Goal: Task Accomplishment & Management: Manage account settings

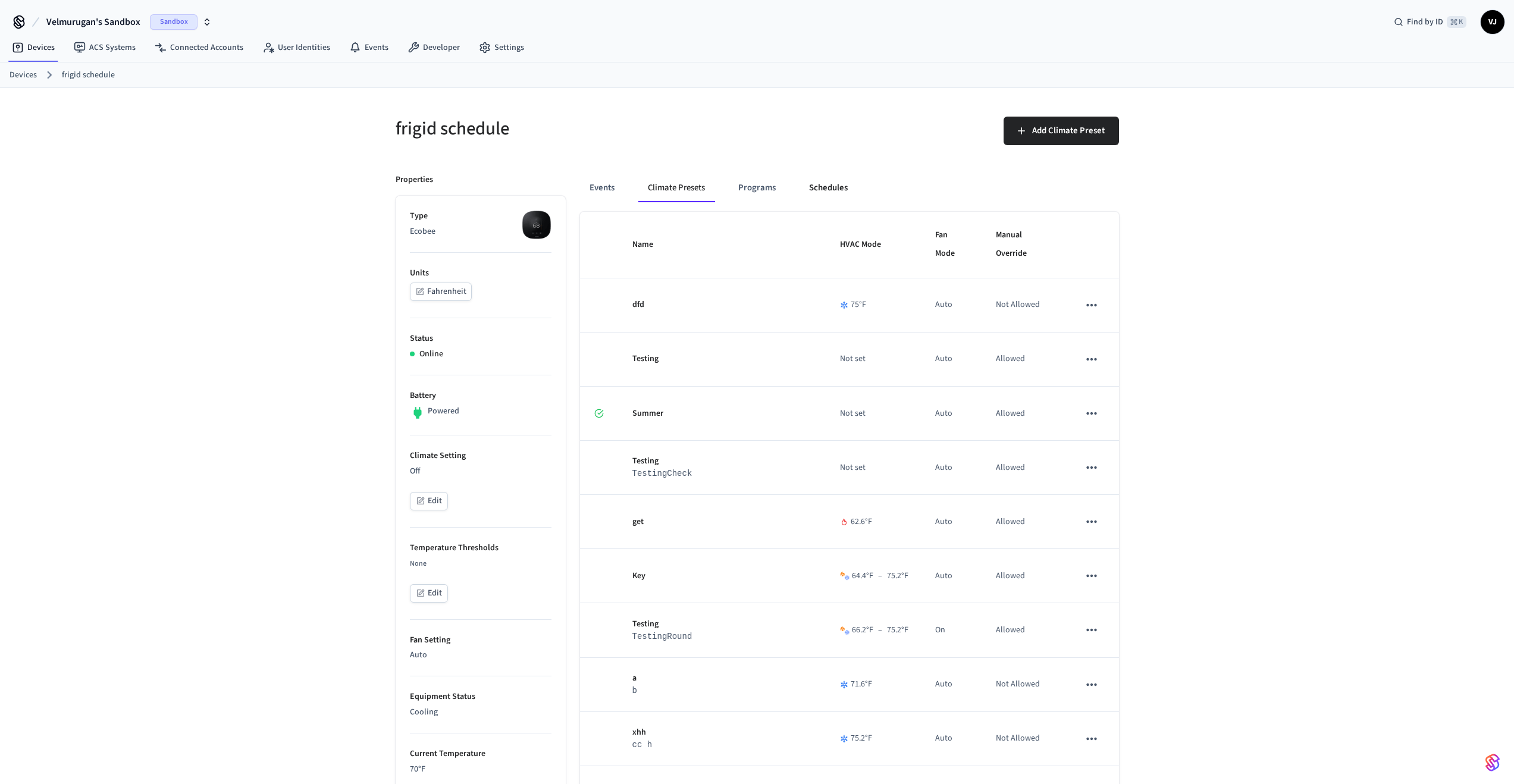
click at [817, 195] on button "Schedules" at bounding box center [828, 188] width 58 height 28
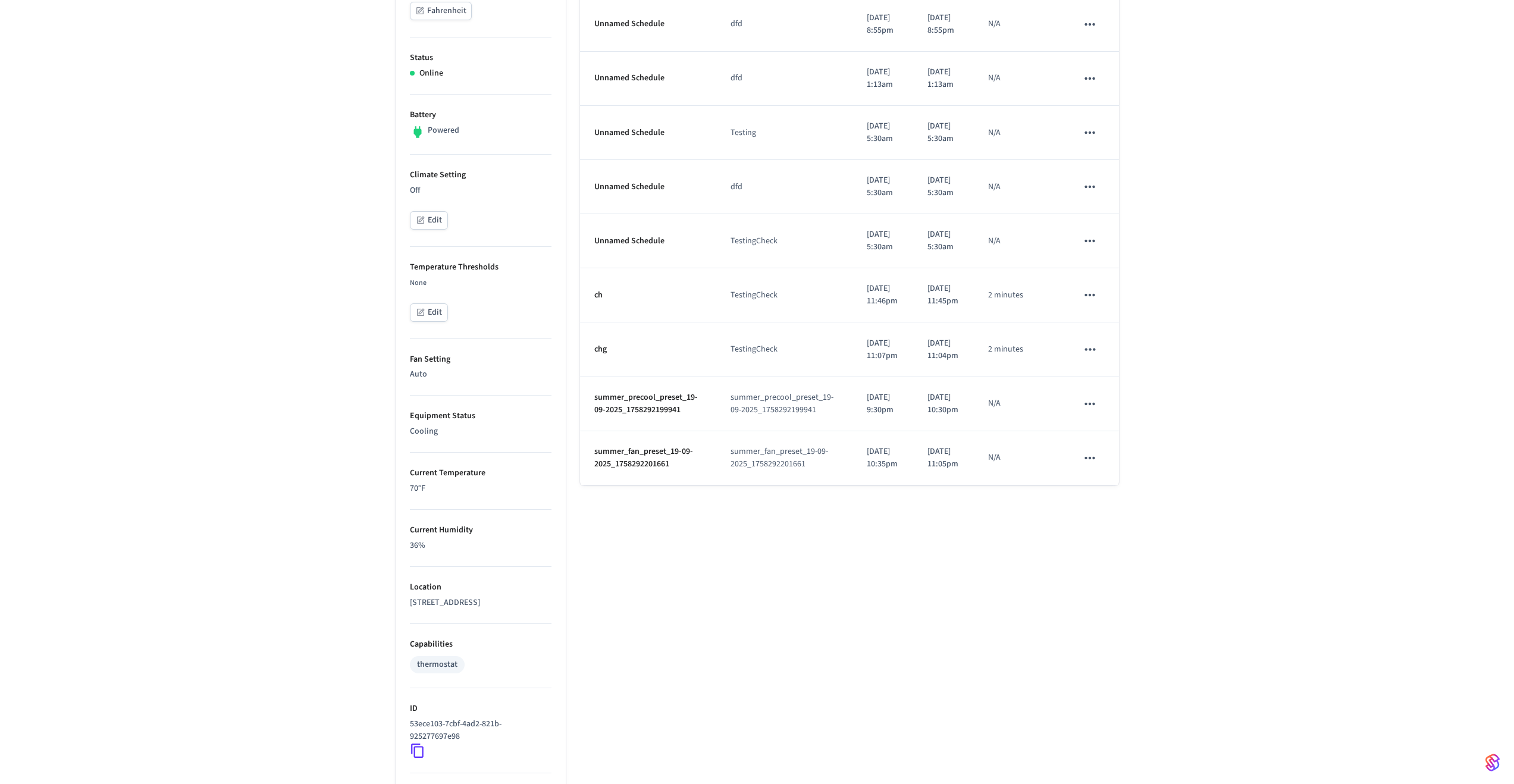
scroll to position [453, 0]
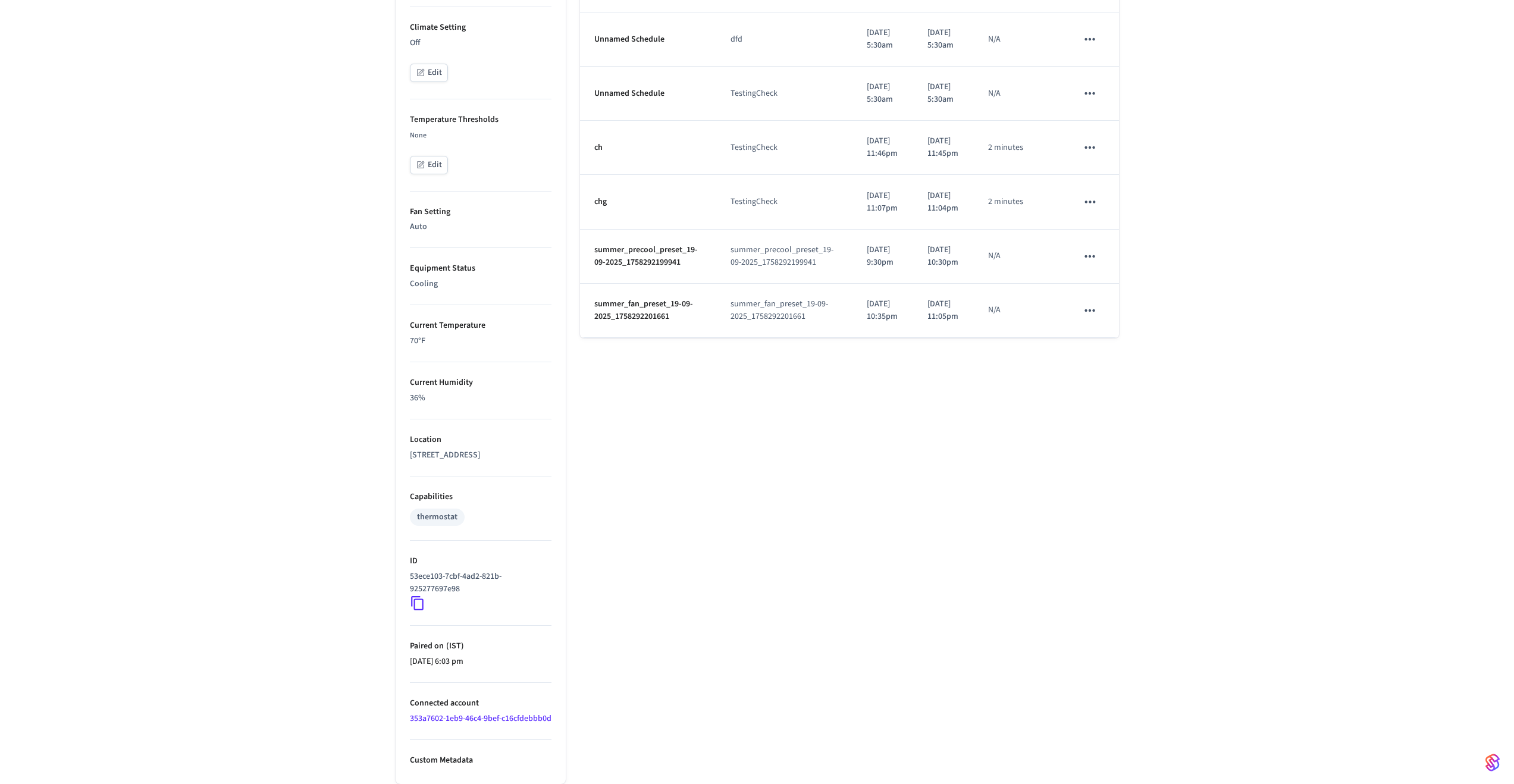
click at [1094, 264] on icon "schedules table" at bounding box center [1090, 256] width 16 height 16
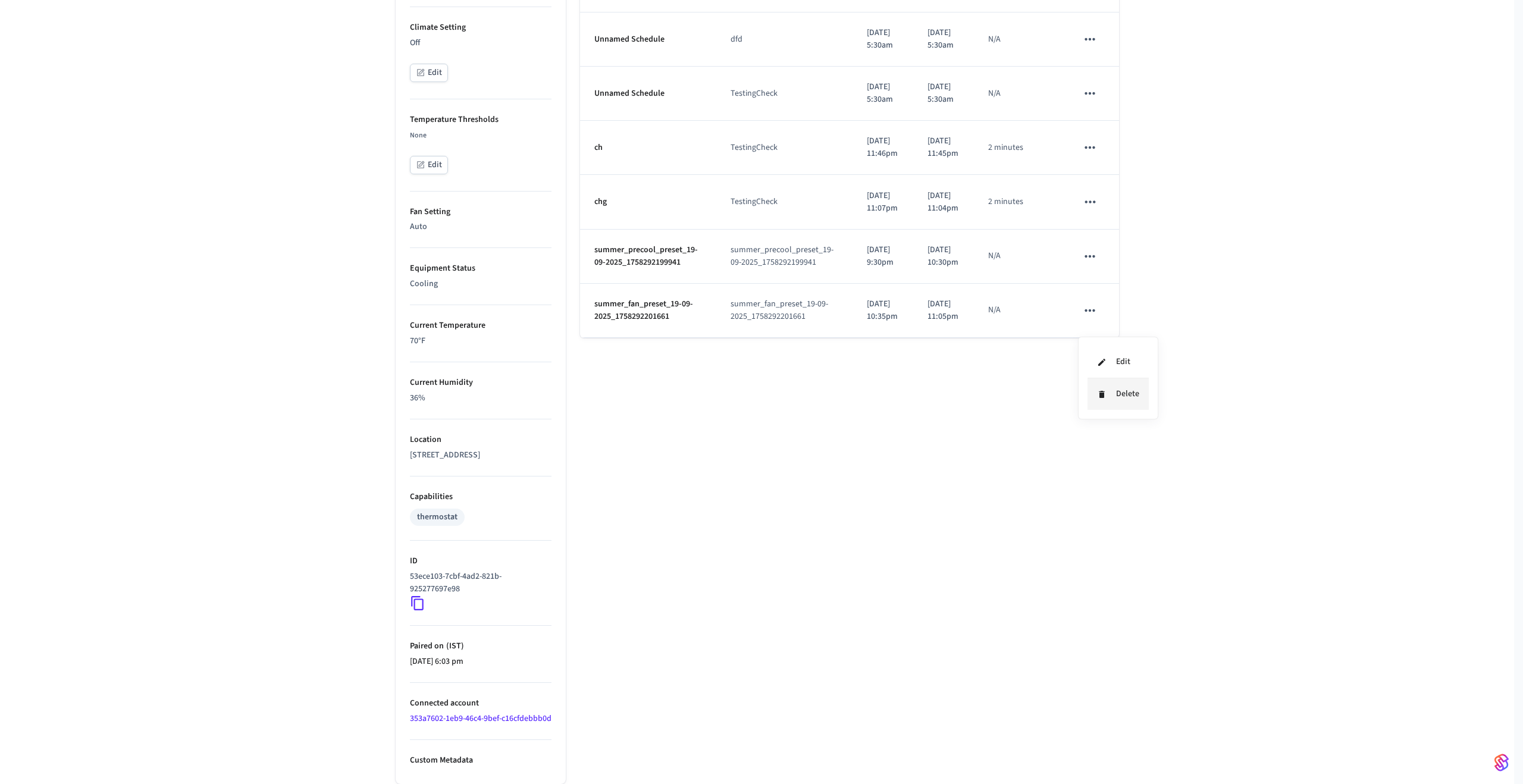
click at [1116, 393] on li "Delete" at bounding box center [1118, 394] width 62 height 32
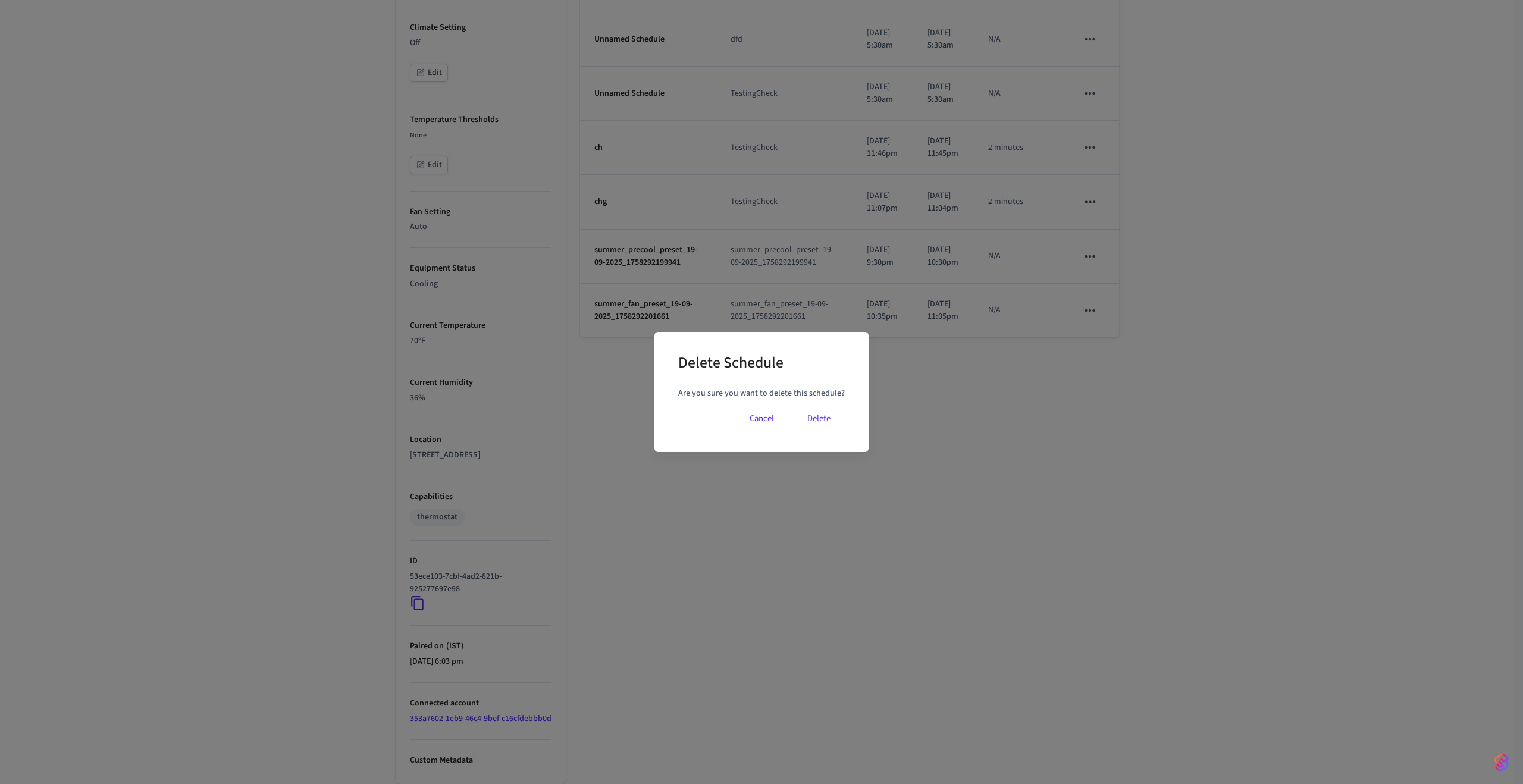
click at [813, 421] on button "Delete" at bounding box center [819, 419] width 52 height 28
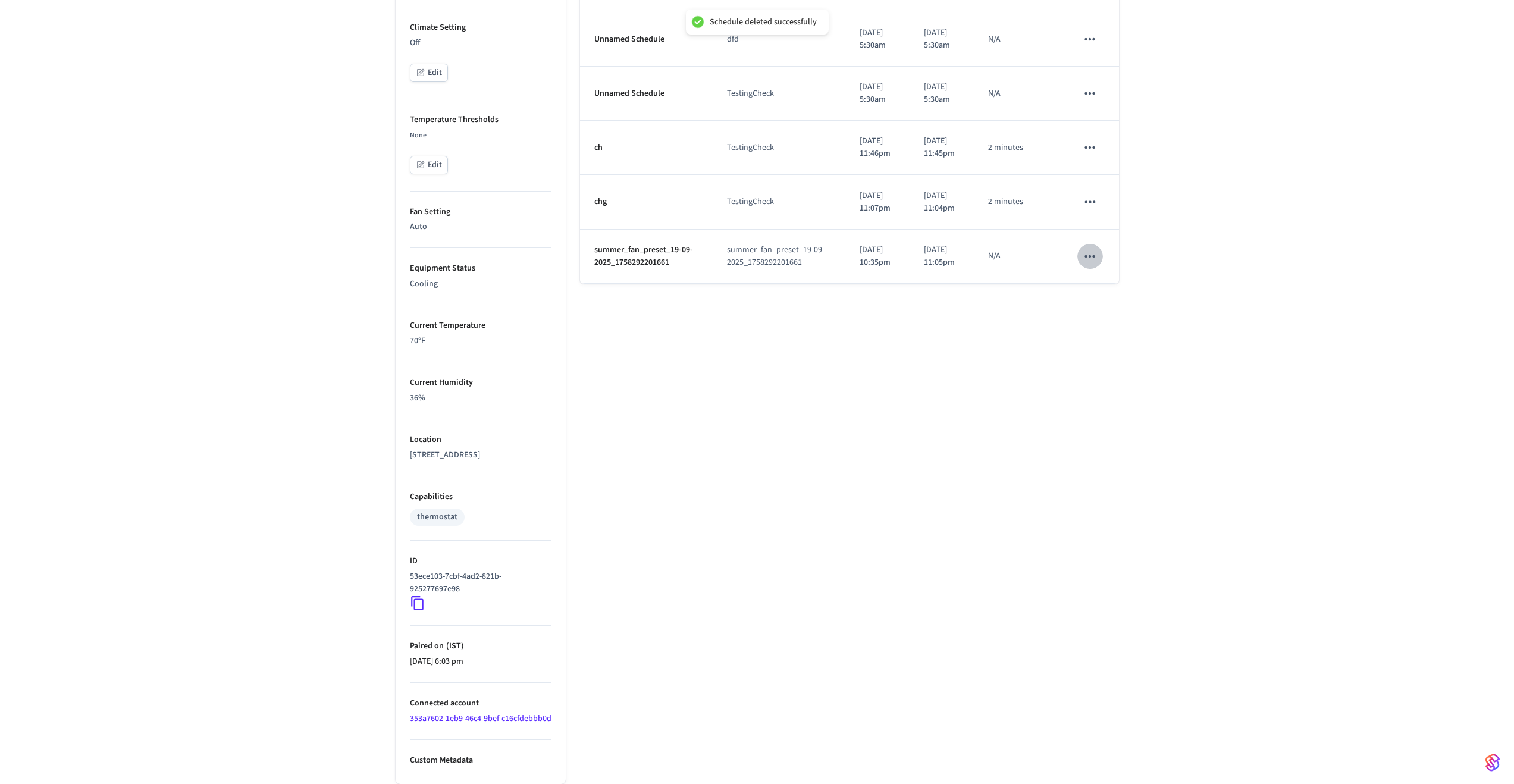
click at [1085, 264] on icon "schedules table" at bounding box center [1090, 256] width 16 height 16
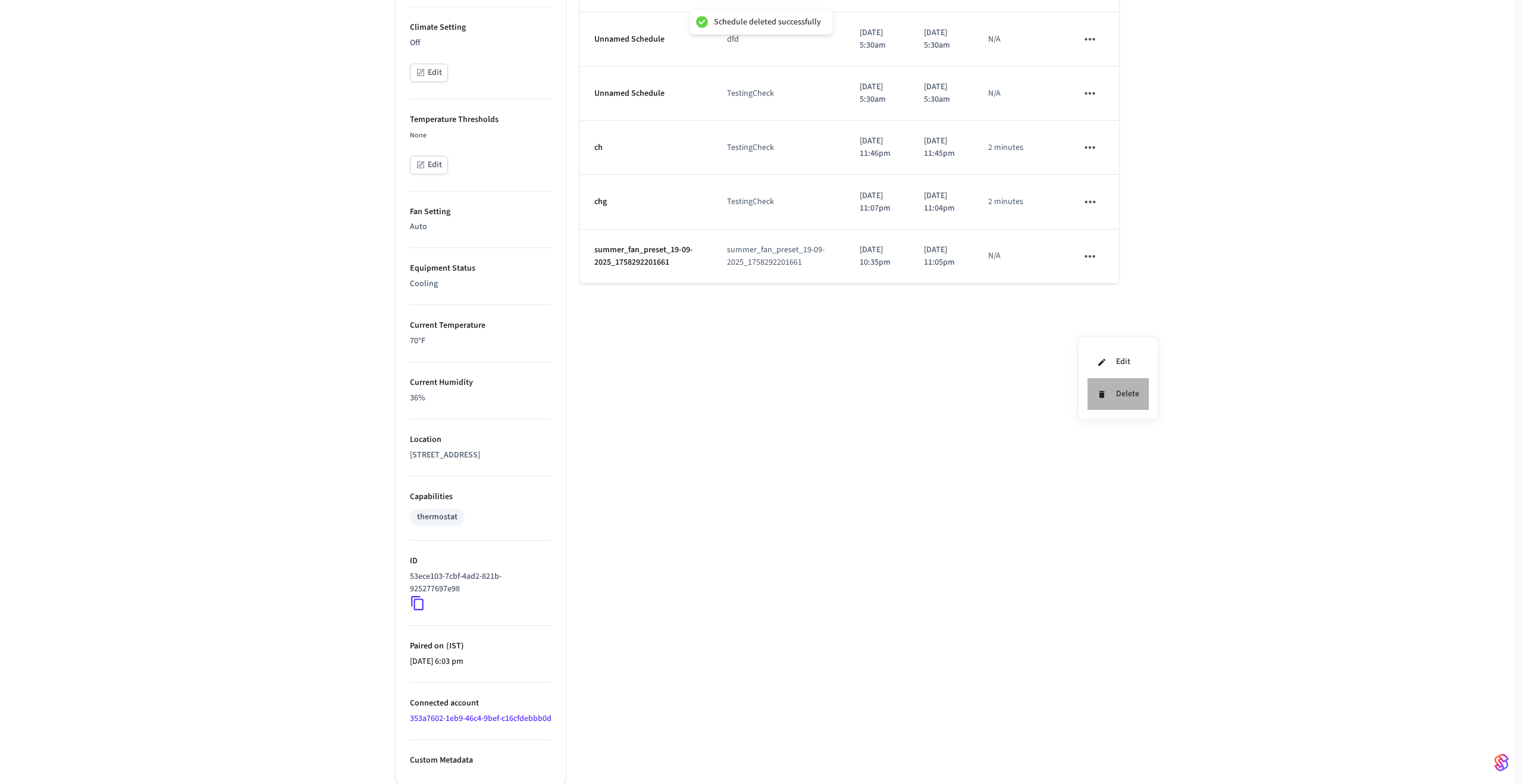
click at [1114, 385] on li "Delete" at bounding box center [1118, 394] width 62 height 32
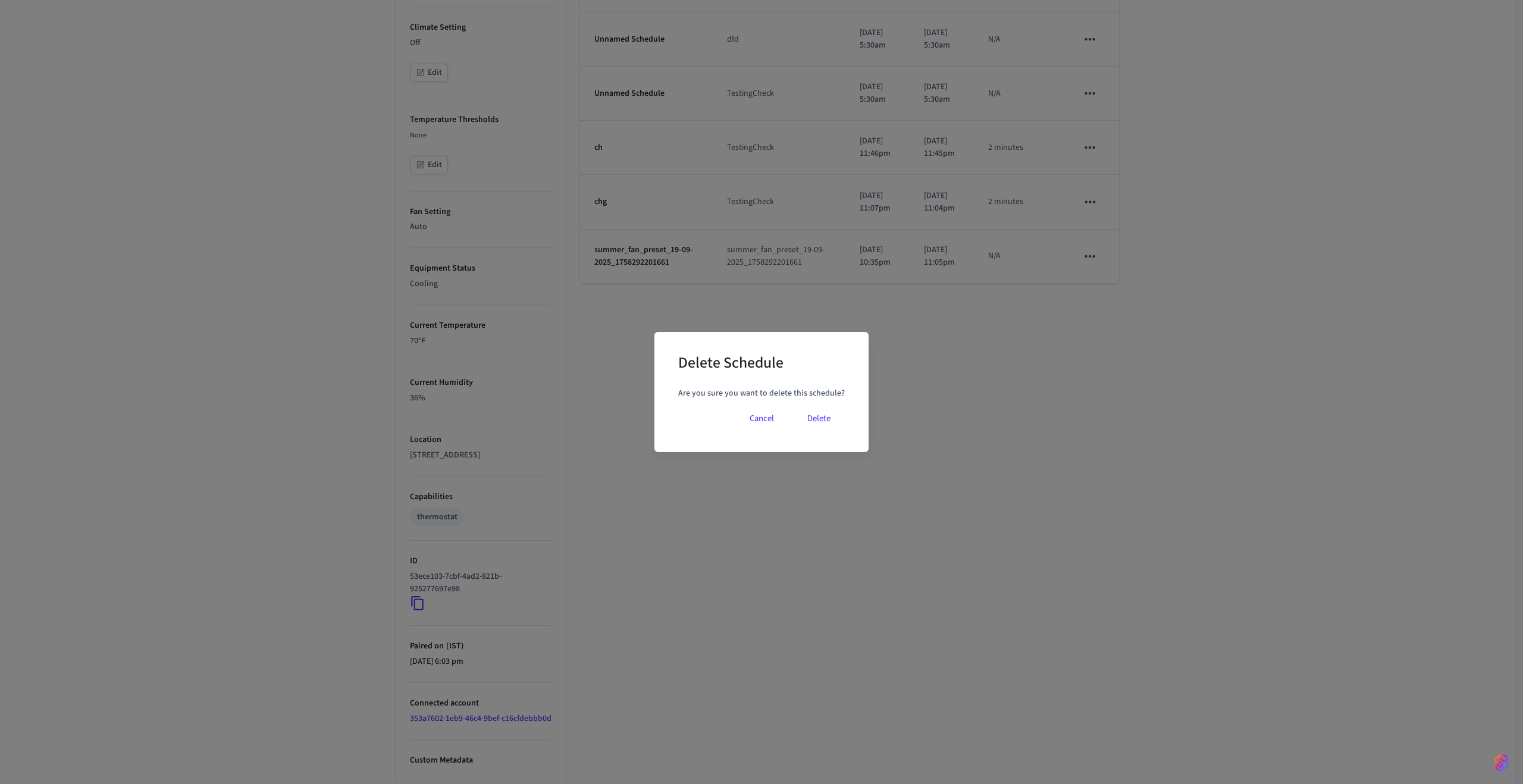
click at [813, 412] on button "Delete" at bounding box center [819, 419] width 52 height 28
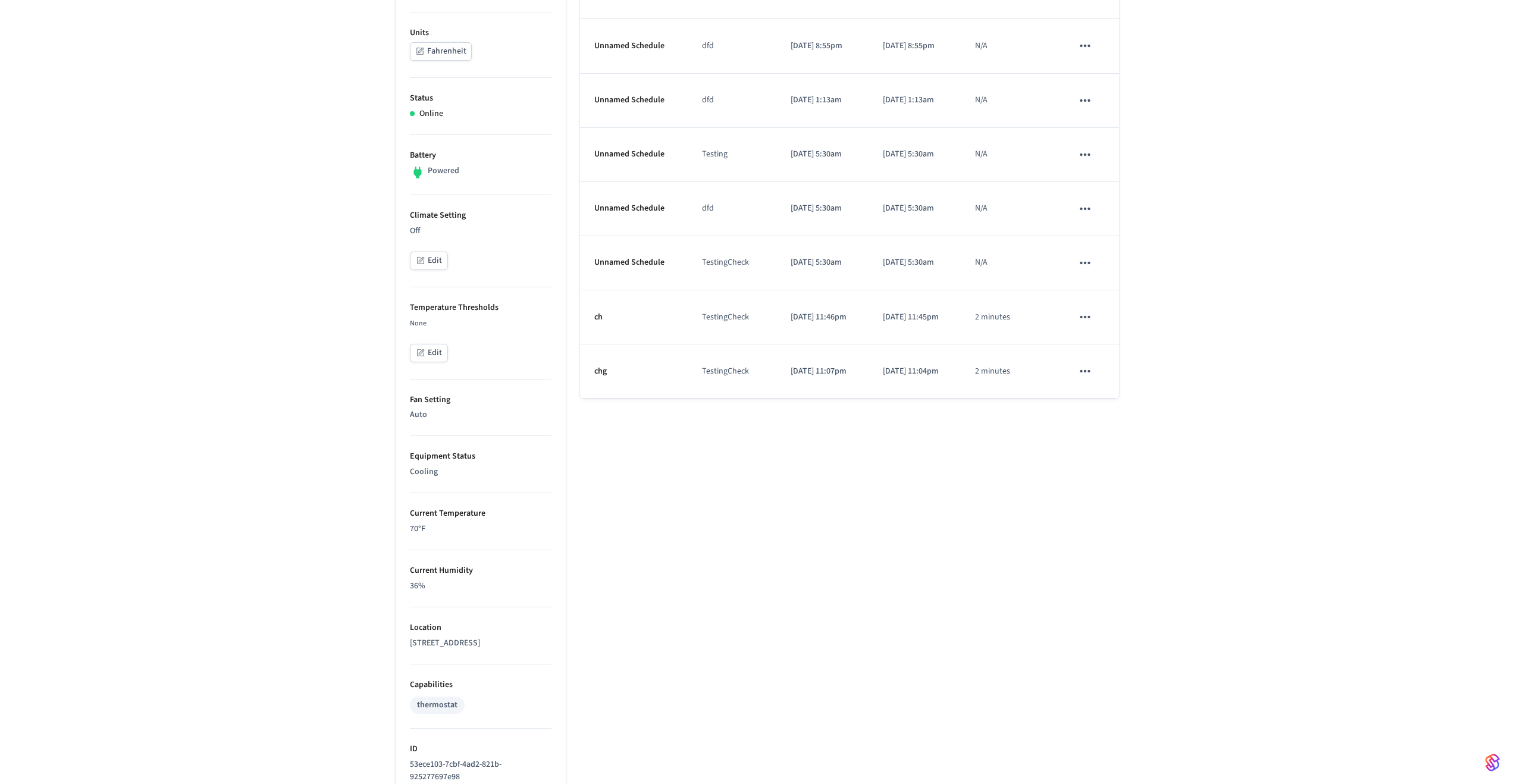
scroll to position [0, 0]
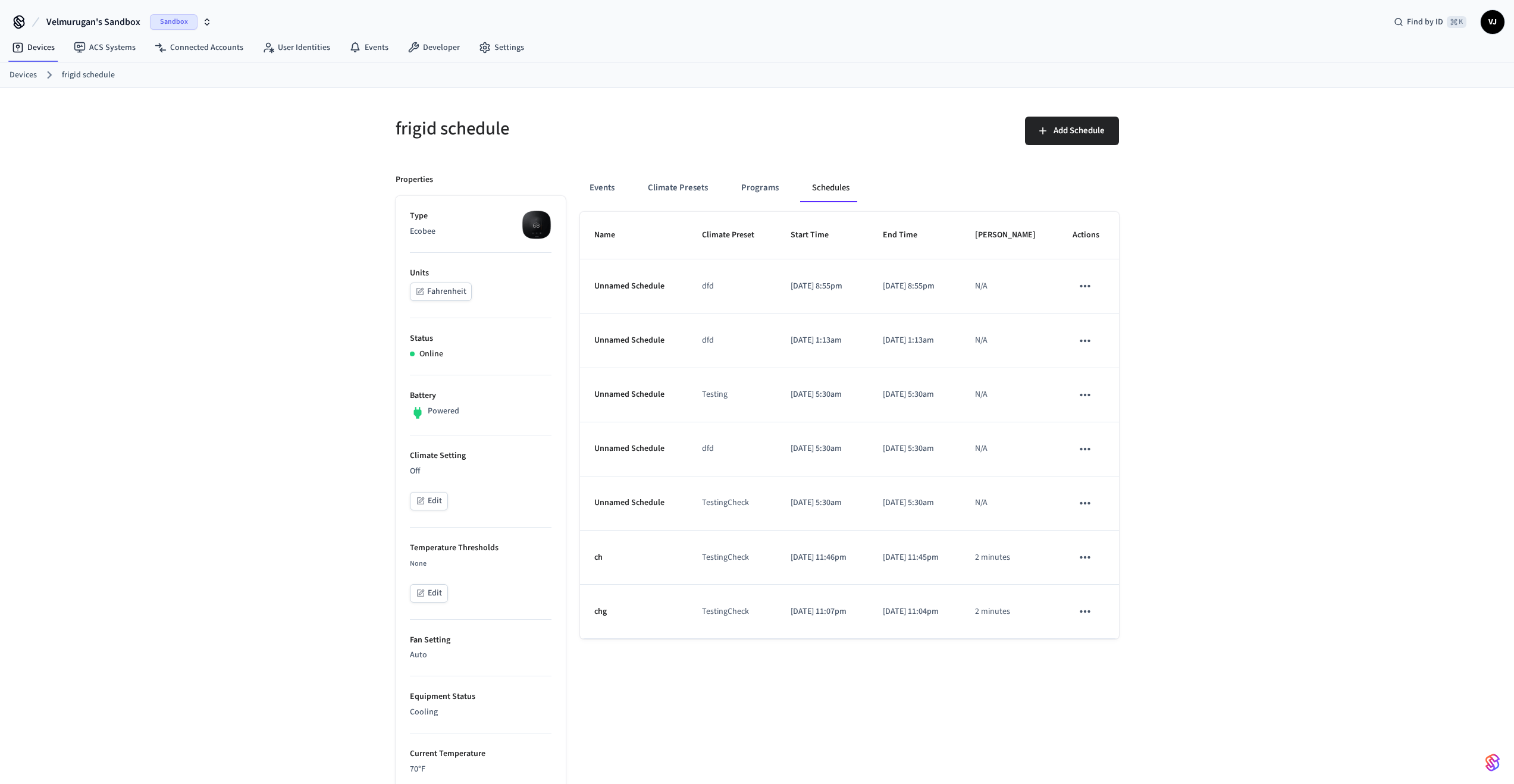
click at [773, 170] on div "Events Climate Presets Programs Schedules Name Climate Preset Start Time End Ti…" at bounding box center [842, 685] width 554 height 1052
click at [774, 181] on button "Programs" at bounding box center [760, 188] width 56 height 28
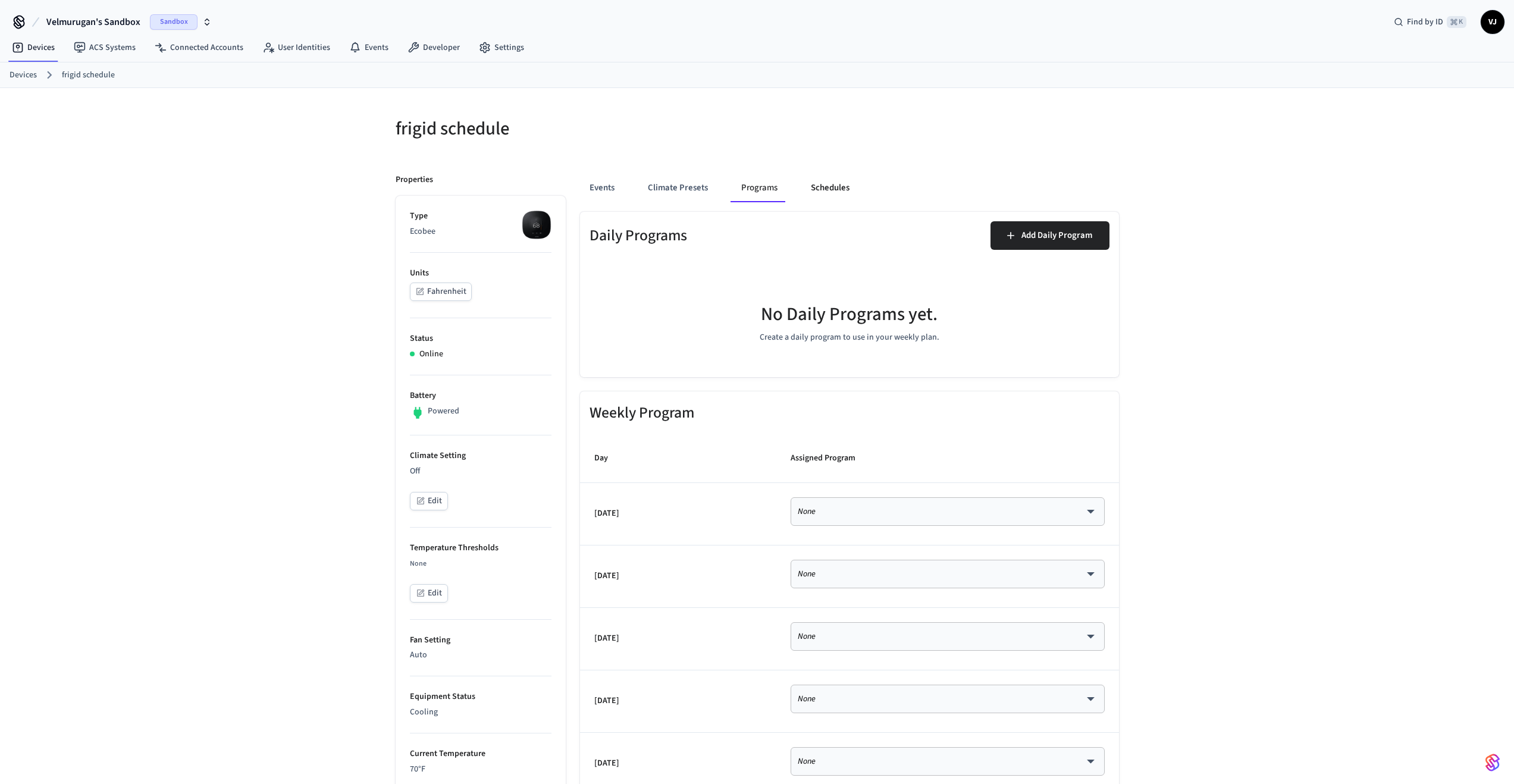
click at [826, 192] on button "Schedules" at bounding box center [830, 188] width 58 height 28
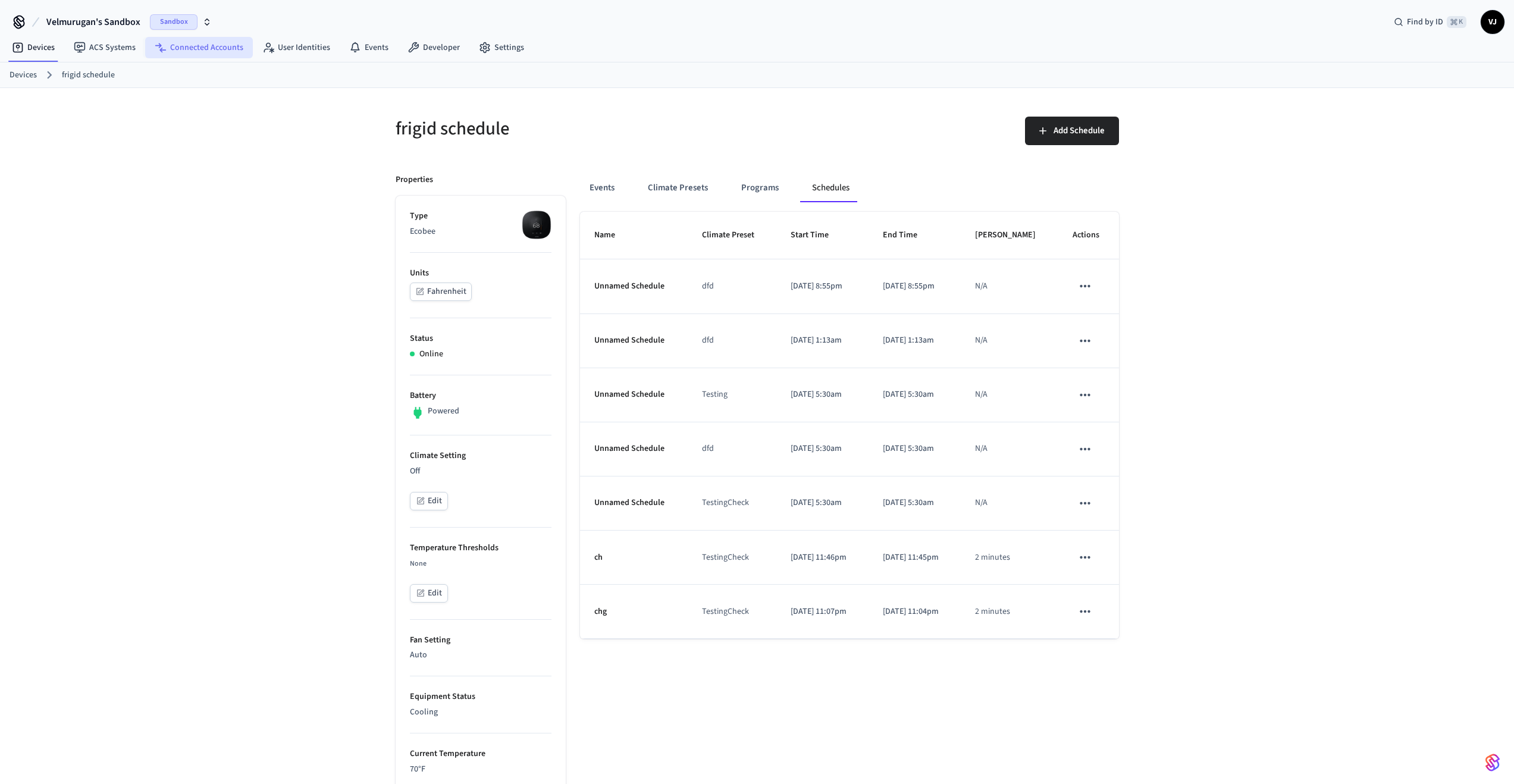
click at [192, 48] on link "Connected Accounts" at bounding box center [199, 47] width 107 height 21
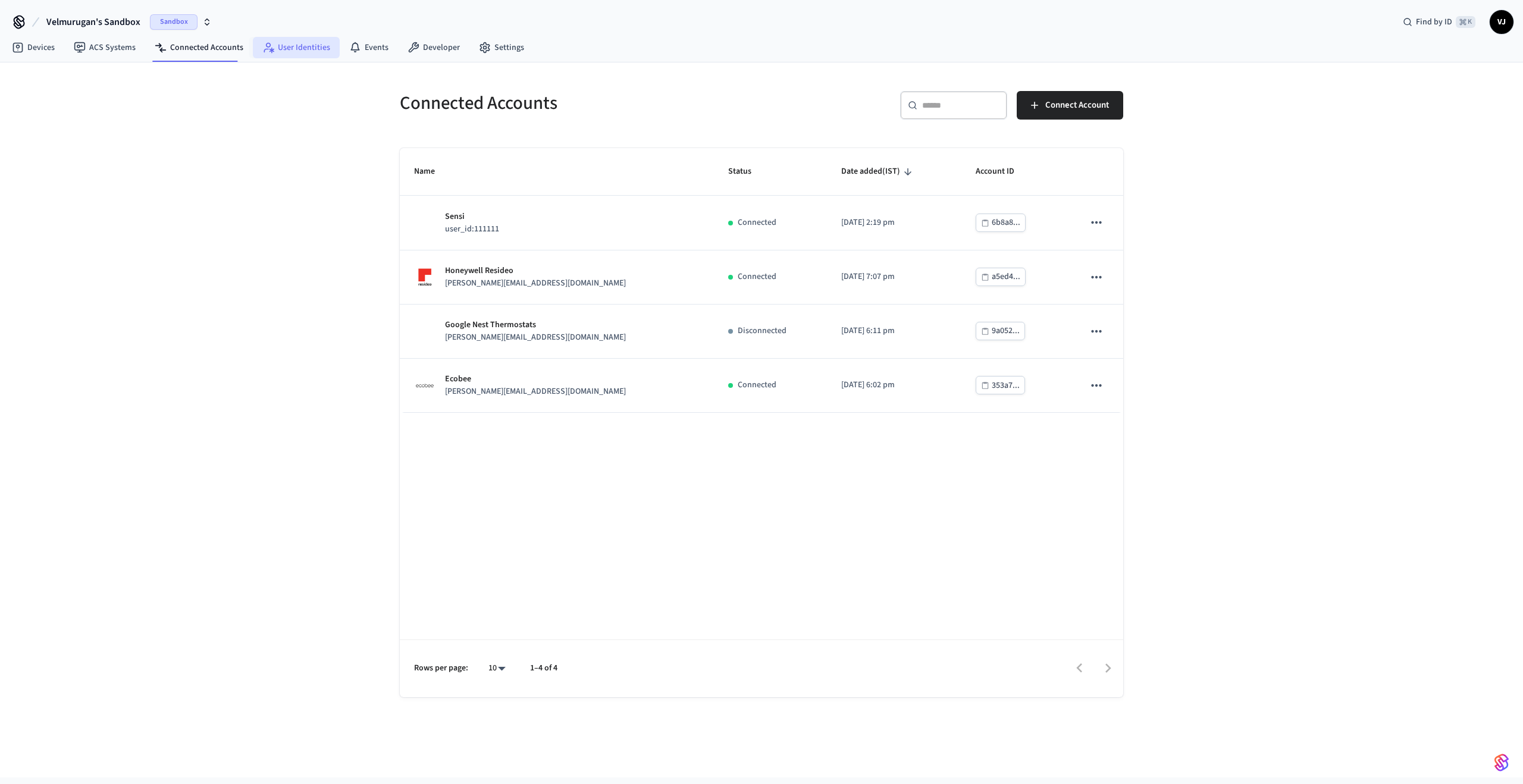
click at [286, 45] on link "User Identities" at bounding box center [297, 47] width 87 height 21
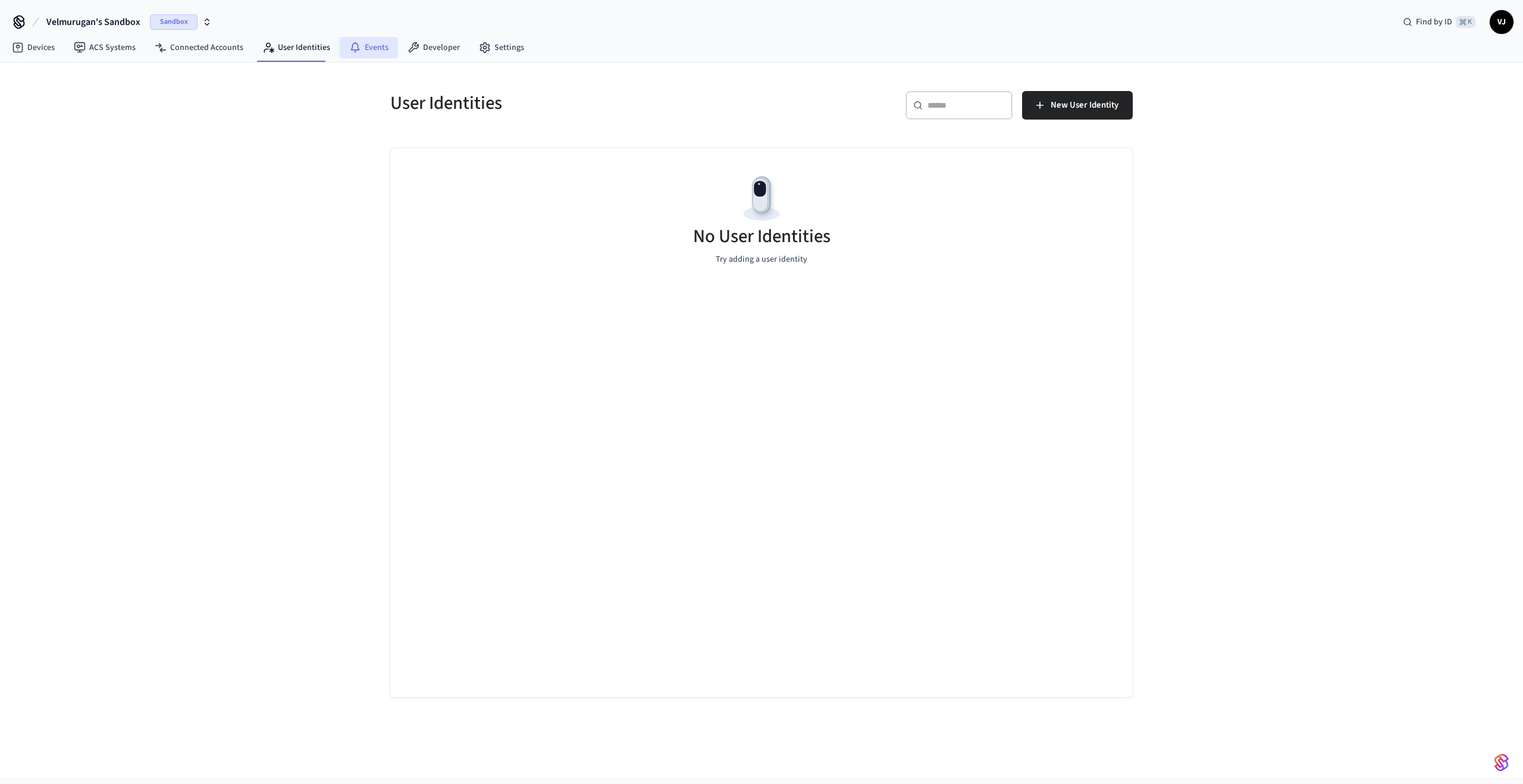
click at [354, 46] on icon at bounding box center [355, 46] width 9 height 8
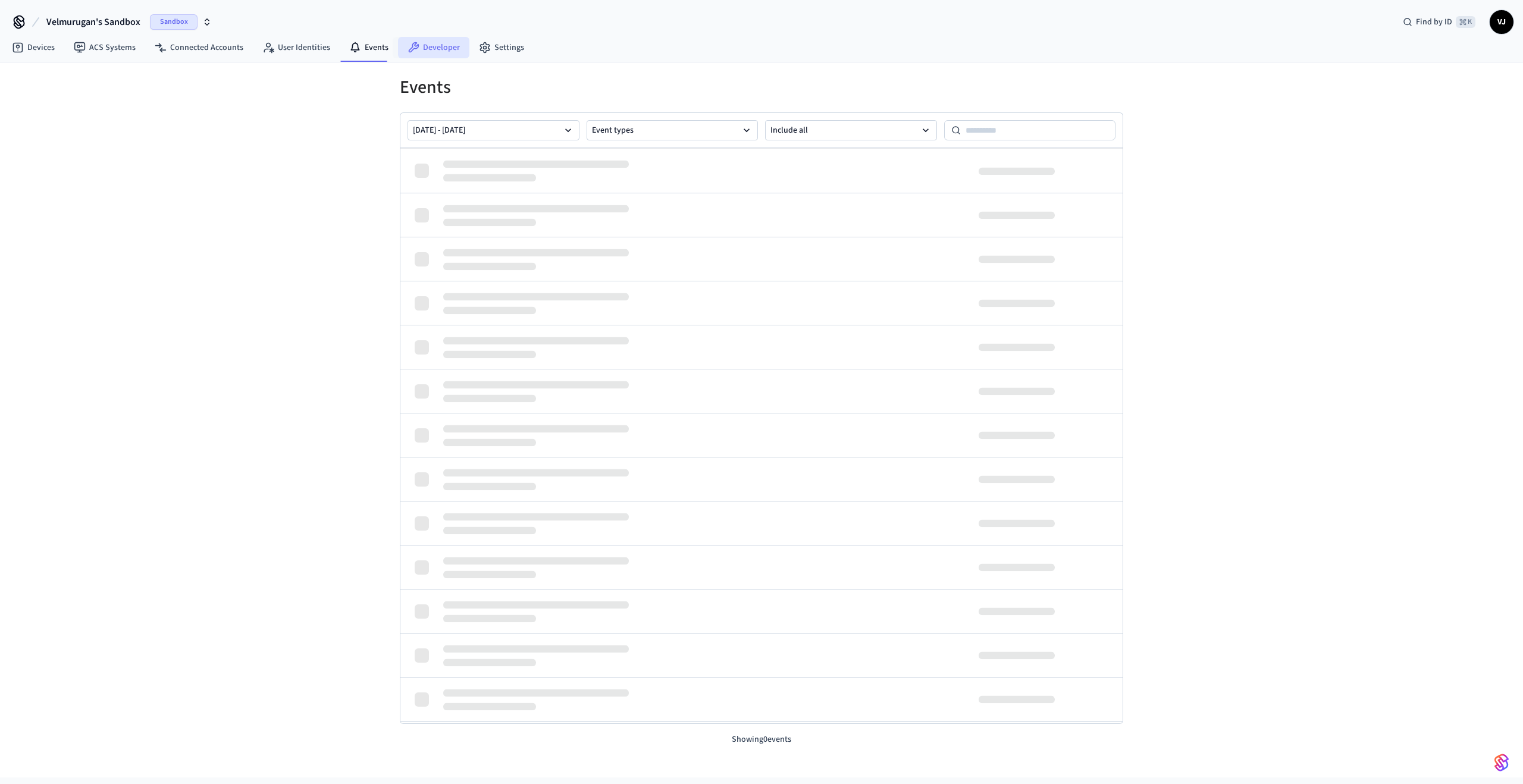
click at [407, 47] on icon at bounding box center [413, 47] width 12 height 12
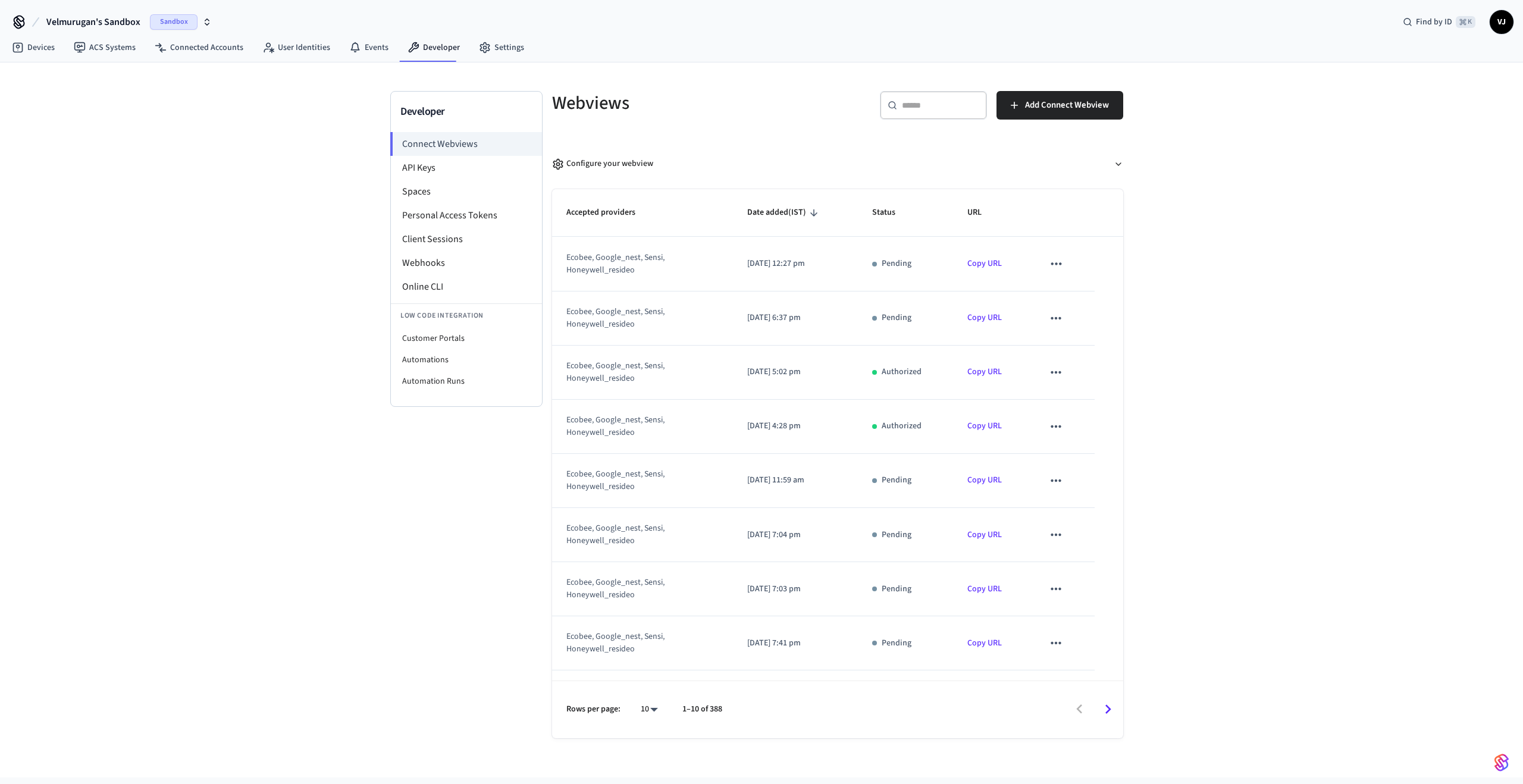
scroll to position [99, 0]
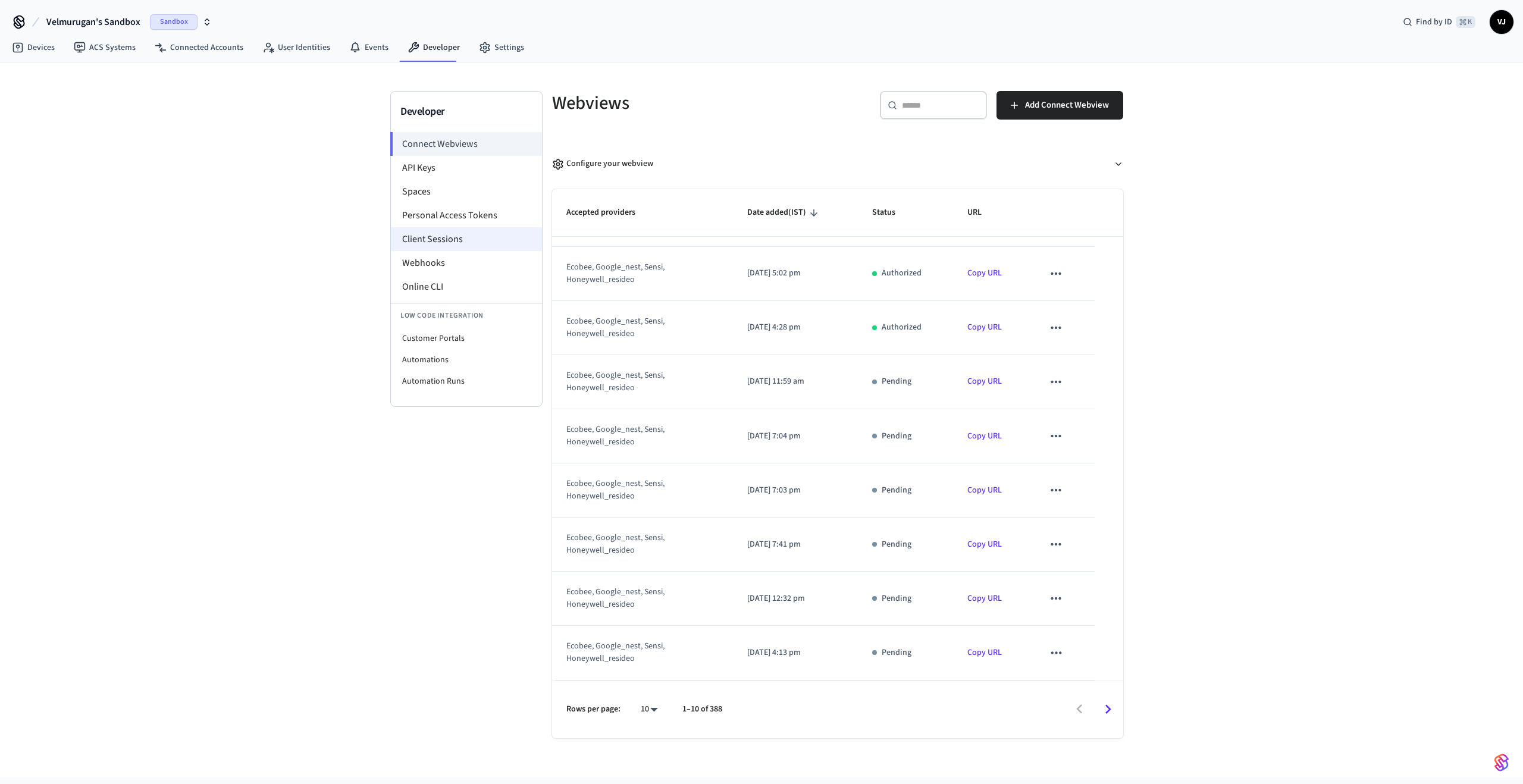
click at [439, 250] on li "Client Sessions" at bounding box center [466, 239] width 151 height 24
click at [437, 263] on li "Webhooks" at bounding box center [466, 263] width 151 height 24
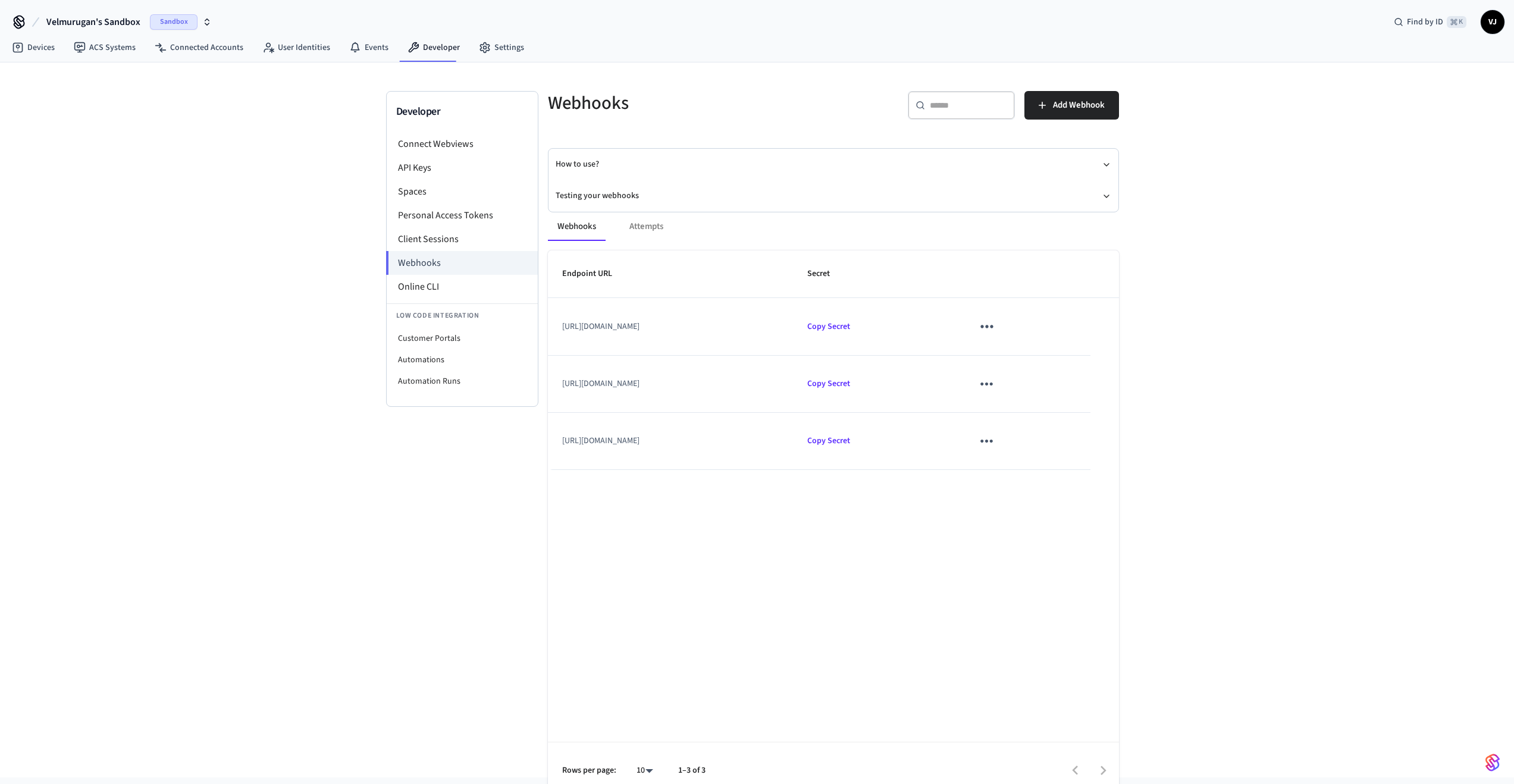
drag, startPoint x: 574, startPoint y: 329, endPoint x: 762, endPoint y: 345, distance: 188.7
click at [762, 345] on td "[URL][DOMAIN_NAME]" at bounding box center [670, 326] width 245 height 57
click at [764, 532] on div "Endpoint URL Secret [URL][DOMAIN_NAME] Copy Secret [URL][DOMAIN_NAME] Copy Secr…" at bounding box center [833, 525] width 571 height 549
click at [96, 47] on link "ACS Systems" at bounding box center [104, 47] width 81 height 21
click at [41, 51] on link "Devices" at bounding box center [34, 47] width 62 height 21
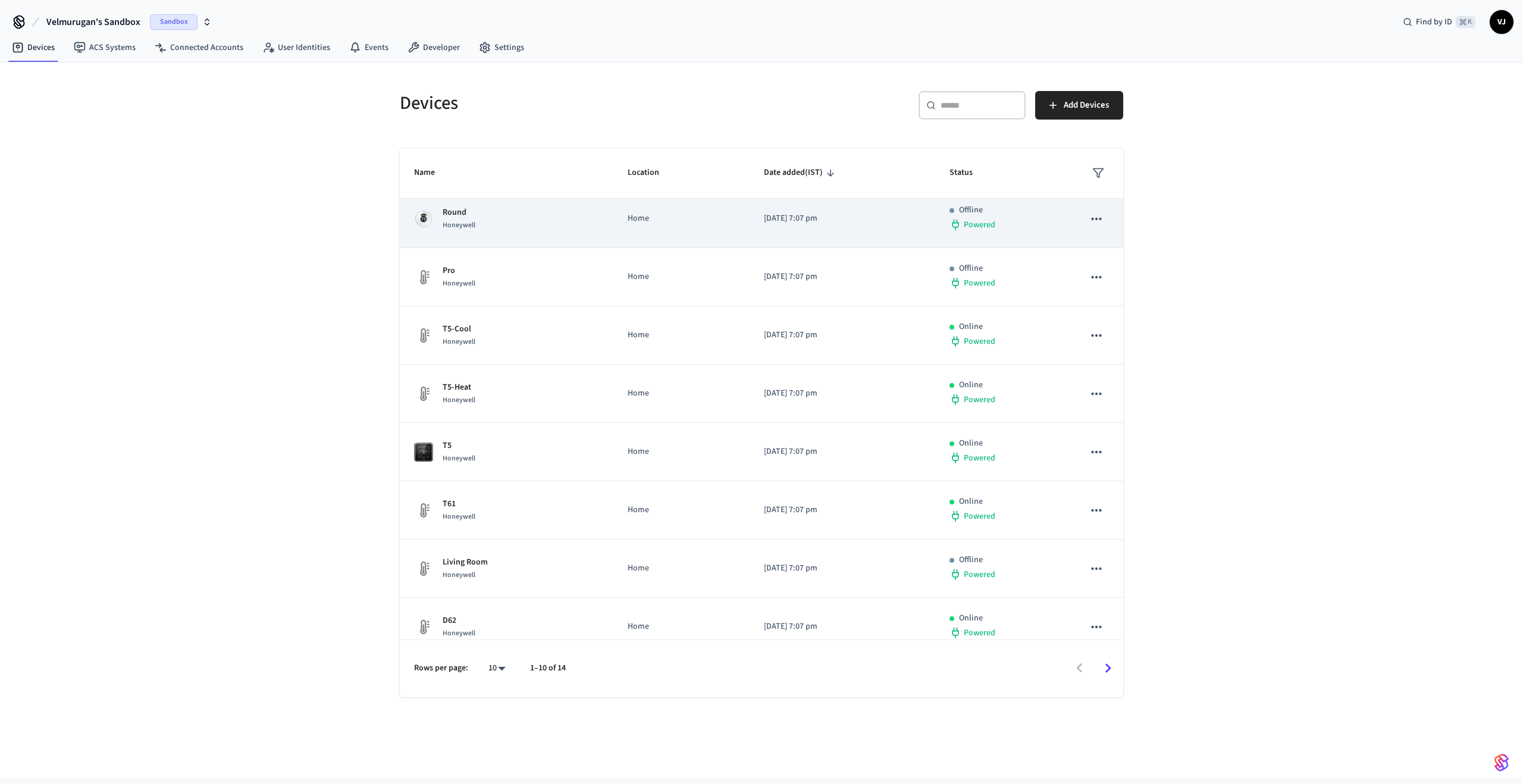
scroll to position [134, 0]
